Goal: Go to known website: Access a specific website the user already knows

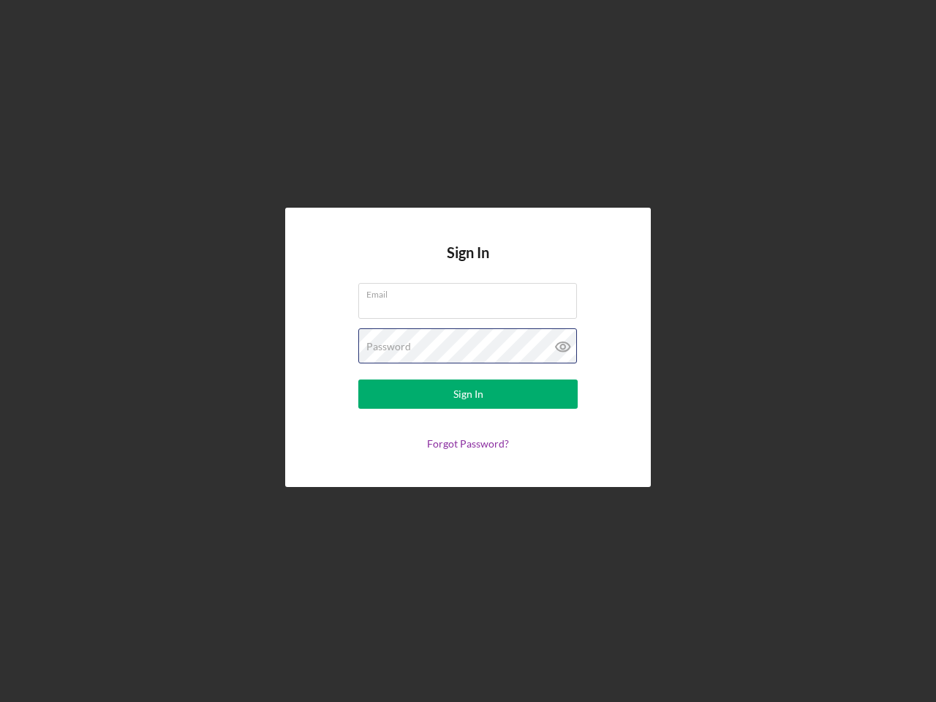
click at [468, 351] on div "Password" at bounding box center [467, 346] width 219 height 37
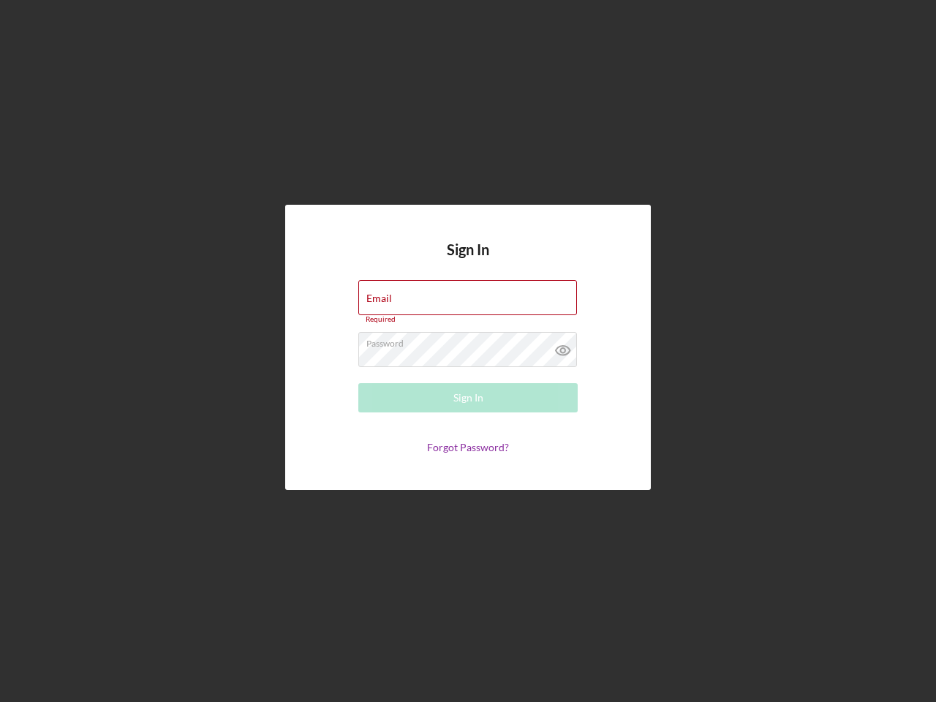
click at [563, 347] on icon at bounding box center [563, 350] width 37 height 37
